Goal: Information Seeking & Learning: Learn about a topic

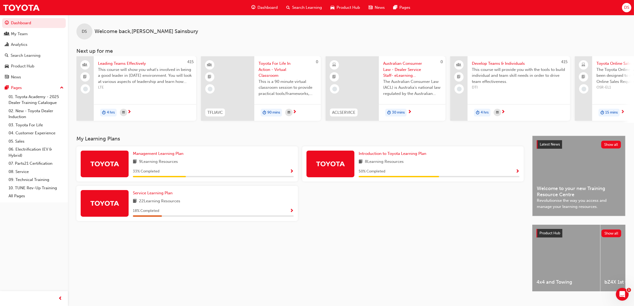
click at [300, 6] on span "Search Learning" at bounding box center [307, 8] width 30 height 6
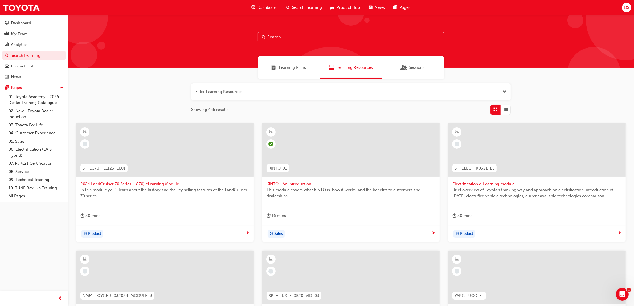
click at [281, 37] on input "text" at bounding box center [351, 37] width 186 height 10
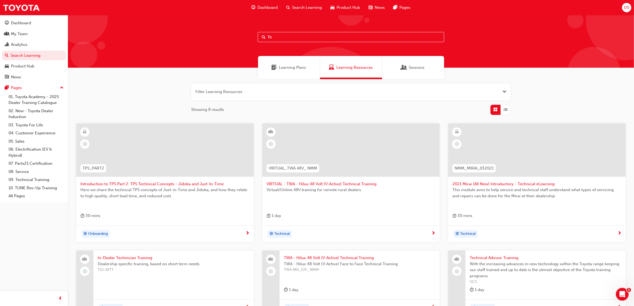
type input "T"
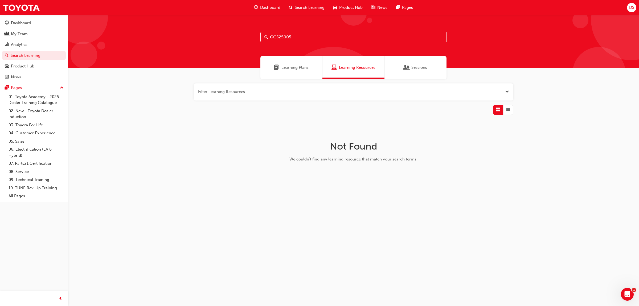
click at [311, 38] on input "GCS25005" at bounding box center [353, 37] width 186 height 10
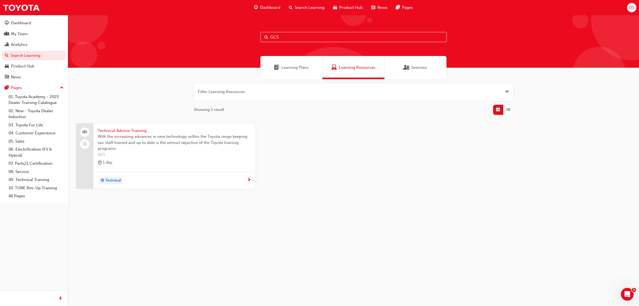
type input "GCS"
click at [130, 136] on span "With the increasing advances in new technology within the Toyota range keeping …" at bounding box center [174, 142] width 153 height 18
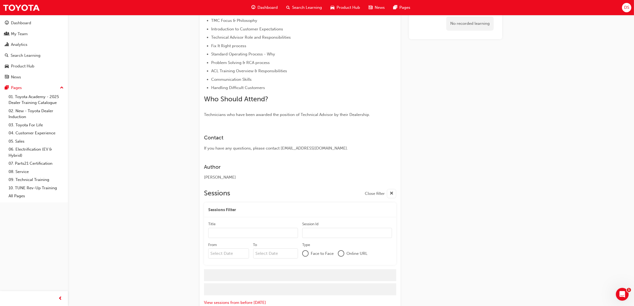
scroll to position [184, 0]
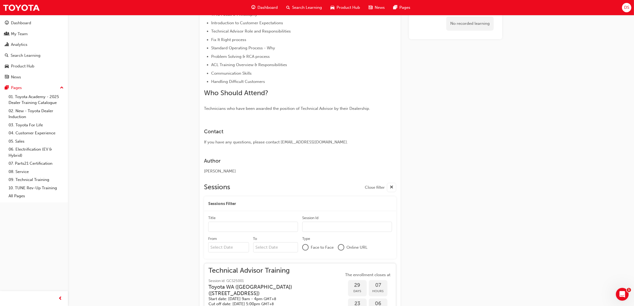
click at [305, 247] on div at bounding box center [305, 246] width 5 height 5
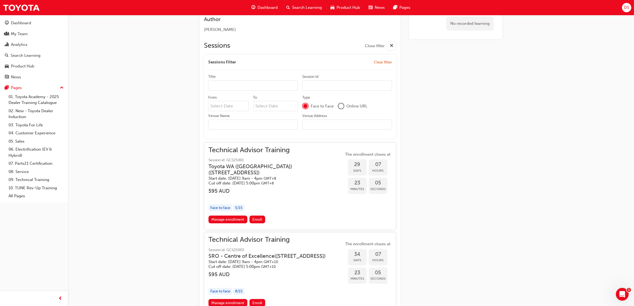
scroll to position [350, 0]
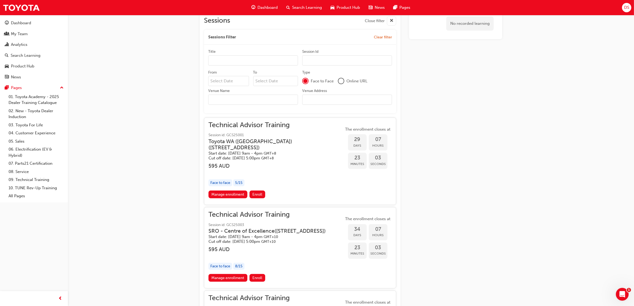
click at [227, 95] on input "Venue Name" at bounding box center [253, 99] width 90 height 10
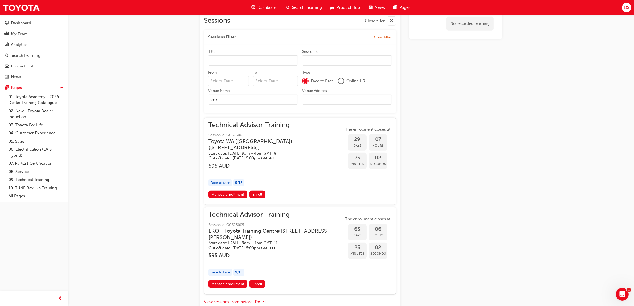
scroll to position [294, 0]
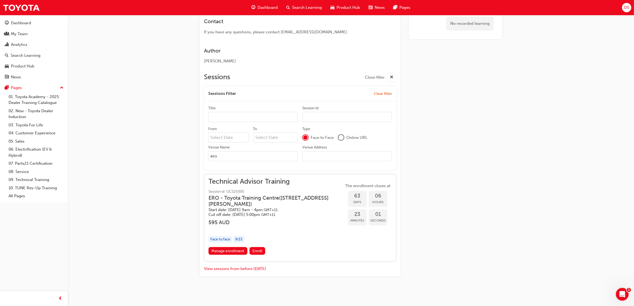
type input "ero"
click at [250, 185] on div "Technical Advisor Training Session id: GCS25005 ERO - Toyota Training Centre ( …" at bounding box center [275, 197] width 135 height 39
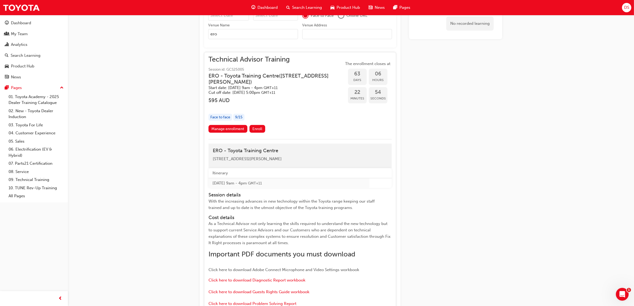
scroll to position [358, 0]
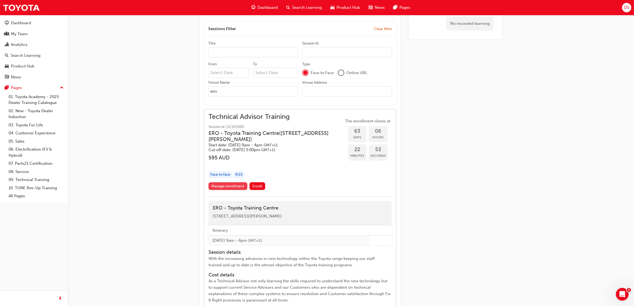
click at [227, 185] on link "Manage enrollment" at bounding box center [227, 186] width 39 height 8
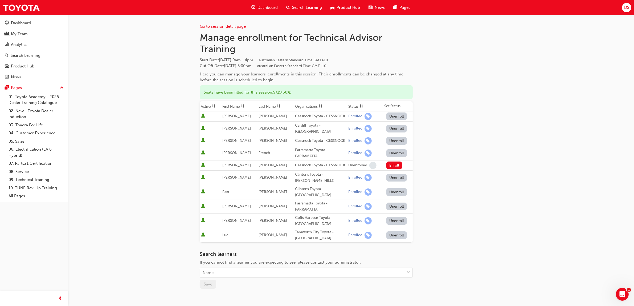
click at [449, 71] on div "Go to session detail page Manage enrollment for Technical Advisor Training Star…" at bounding box center [351, 172] width 302 height 315
click at [224, 28] on link "Go to session detail page" at bounding box center [223, 26] width 46 height 5
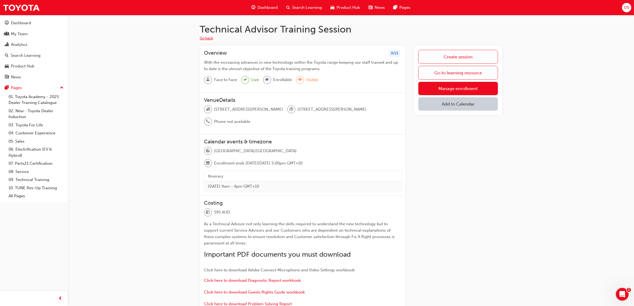
click at [205, 38] on button "Go back" at bounding box center [206, 38] width 13 height 6
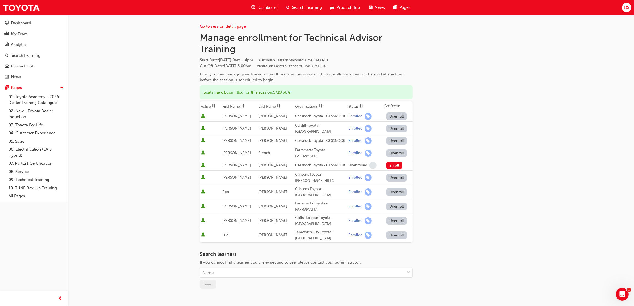
click at [304, 7] on span "Search Learning" at bounding box center [307, 8] width 30 height 6
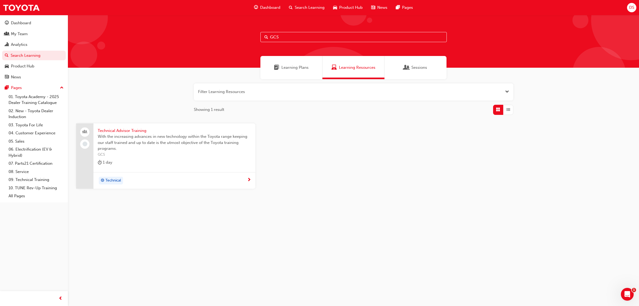
click at [121, 148] on span "With the increasing advances in new technology within the Toyota range keeping …" at bounding box center [174, 142] width 153 height 18
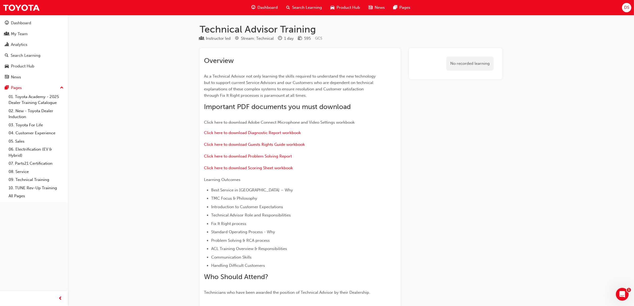
click at [305, 9] on span "Search Learning" at bounding box center [307, 8] width 30 height 6
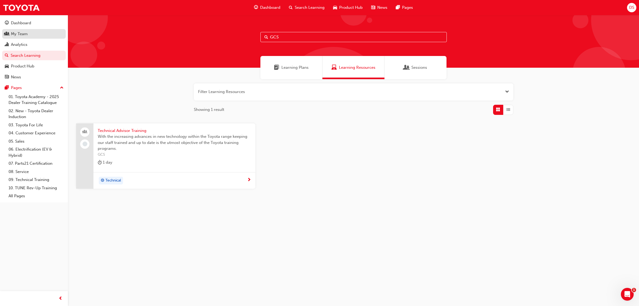
click at [16, 33] on div "My Team" at bounding box center [19, 34] width 17 height 6
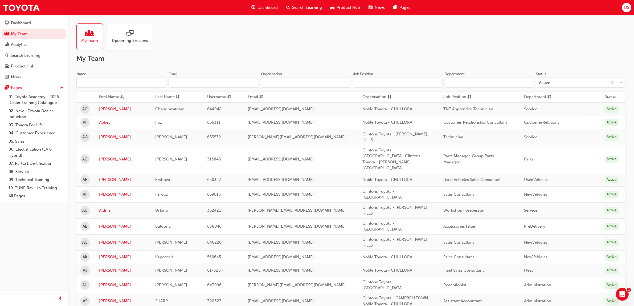
click at [110, 81] on input "Name" at bounding box center [121, 82] width 90 height 10
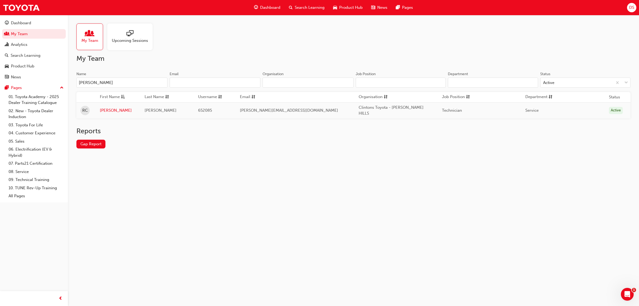
type input "[PERSON_NAME]"
click at [114, 107] on link "[PERSON_NAME]" at bounding box center [118, 110] width 37 height 6
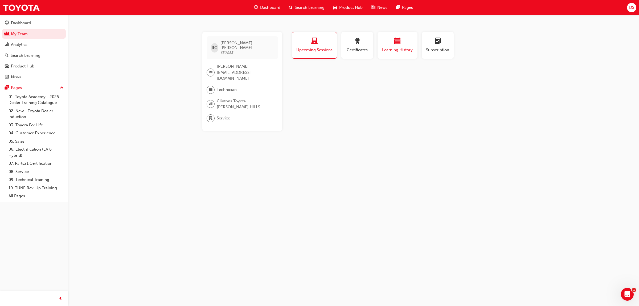
click at [398, 41] on span "calendar-icon" at bounding box center [397, 41] width 6 height 7
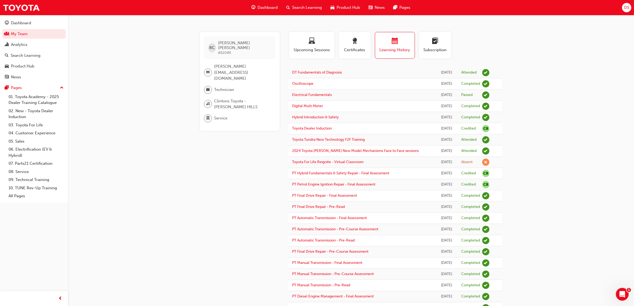
click at [264, 53] on div "[PERSON_NAME] 652085" at bounding box center [239, 47] width 71 height 23
